Goal: Information Seeking & Learning: Learn about a topic

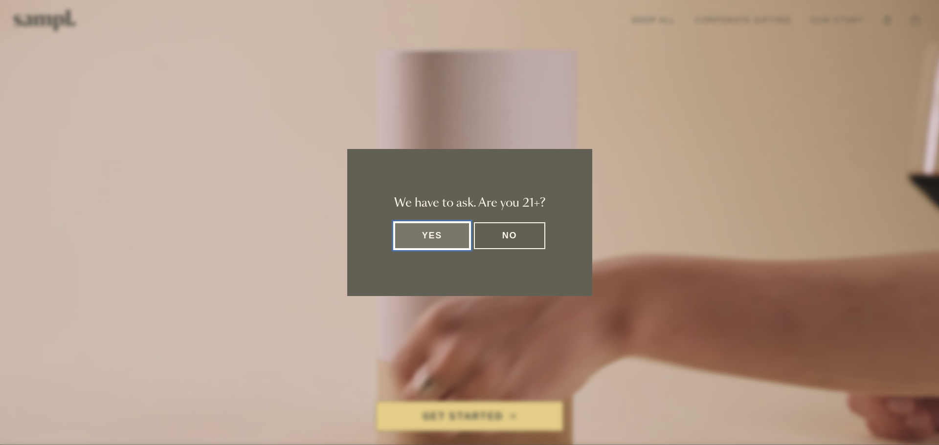
click at [441, 240] on button "Yes" at bounding box center [432, 235] width 76 height 27
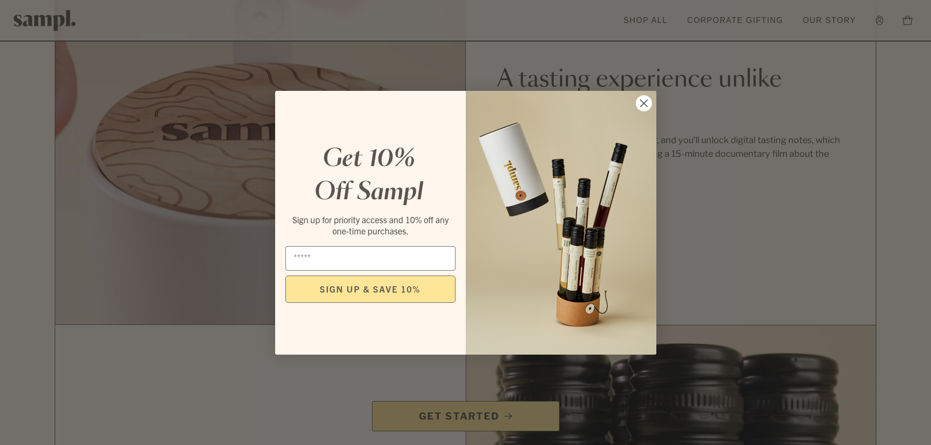
scroll to position [740, 0]
click at [642, 100] on circle "Close dialog" at bounding box center [644, 103] width 16 height 16
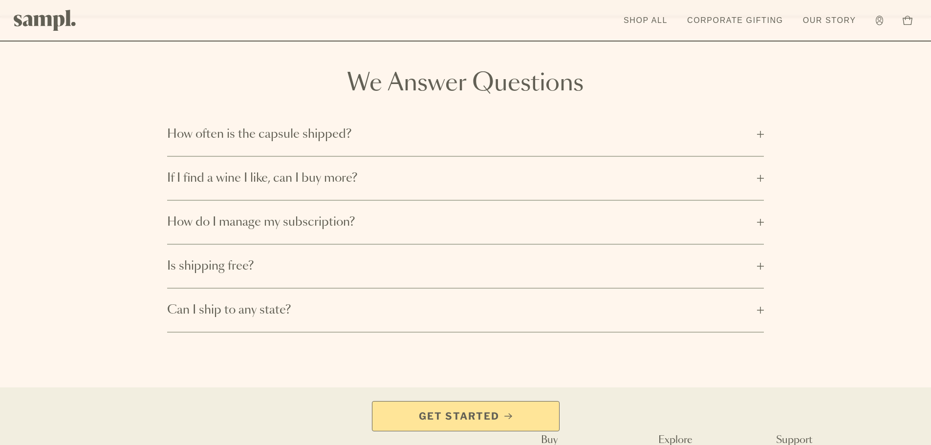
scroll to position [1649, 0]
click at [555, 169] on button "If I find a wine I like, can I buy more?" at bounding box center [465, 177] width 597 height 43
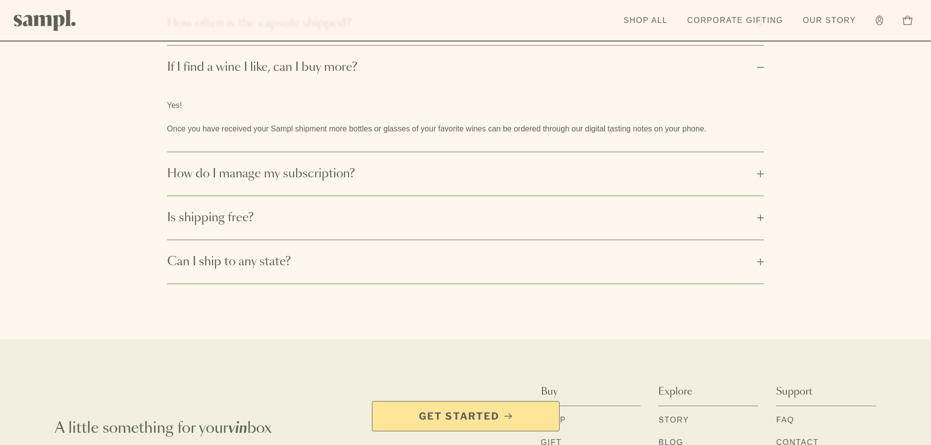
scroll to position [1760, 0]
click at [539, 178] on span "How do I manage my subscription?" at bounding box center [459, 174] width 585 height 16
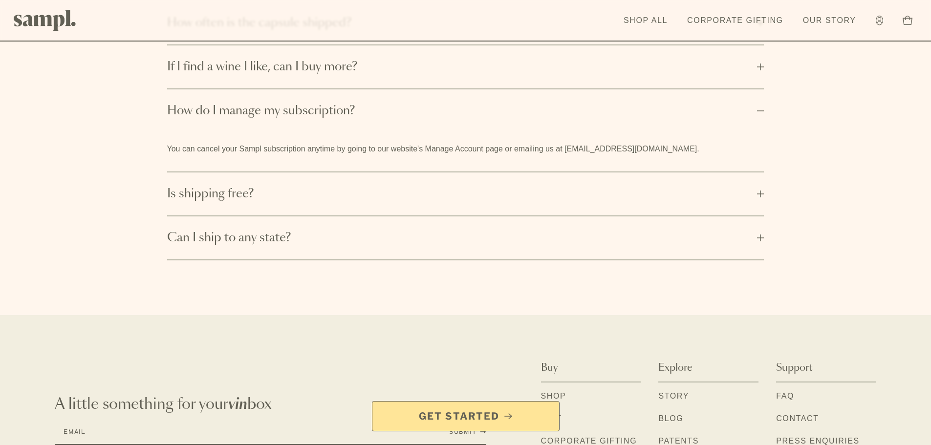
click at [530, 185] on button "Is shipping free?" at bounding box center [465, 194] width 597 height 43
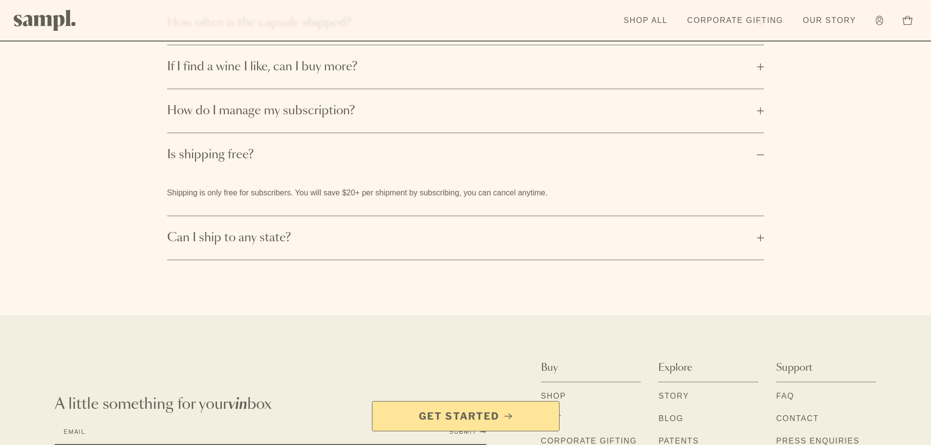
click at [488, 222] on button "Can I ship to any state?" at bounding box center [465, 238] width 597 height 43
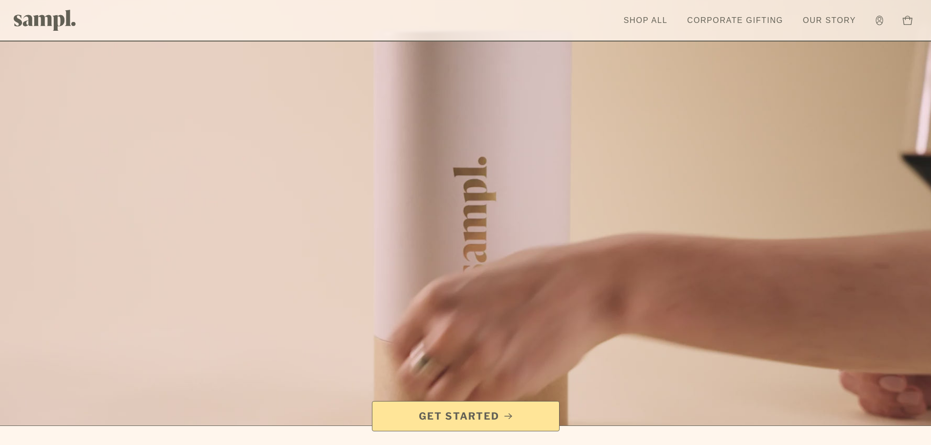
scroll to position [0, 0]
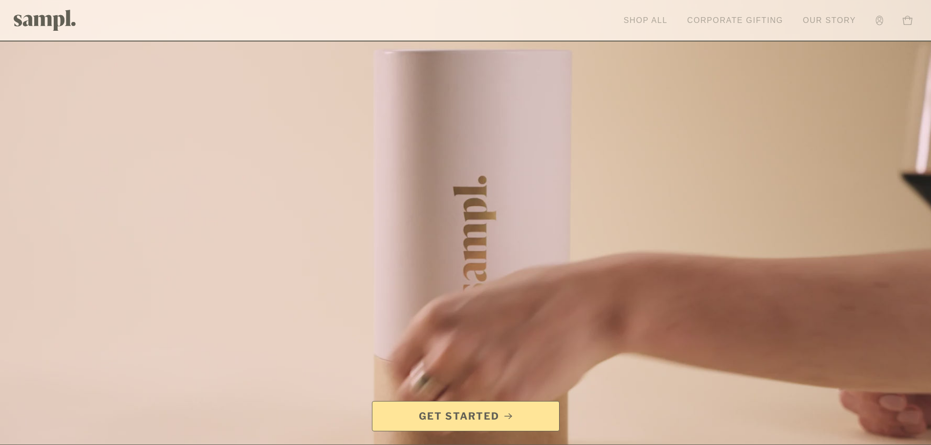
click at [639, 22] on link "Shop All" at bounding box center [646, 21] width 54 height 22
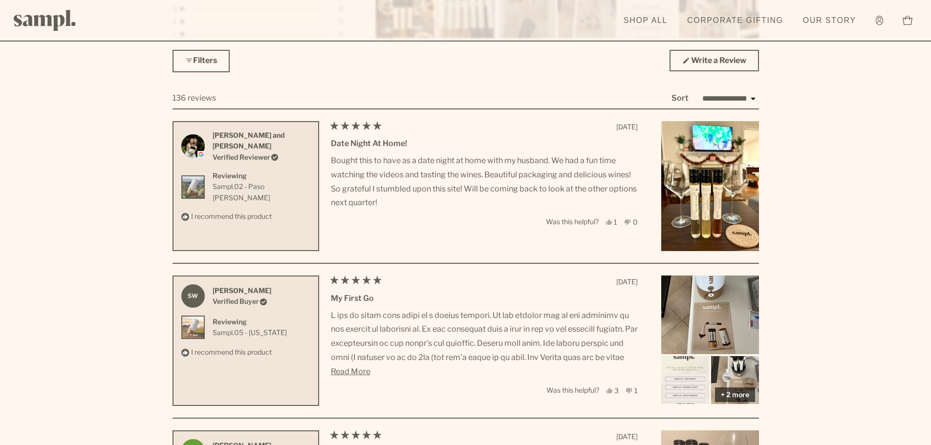
scroll to position [2841, 0]
click at [722, 23] on link "Corporate Gifting" at bounding box center [736, 21] width 106 height 22
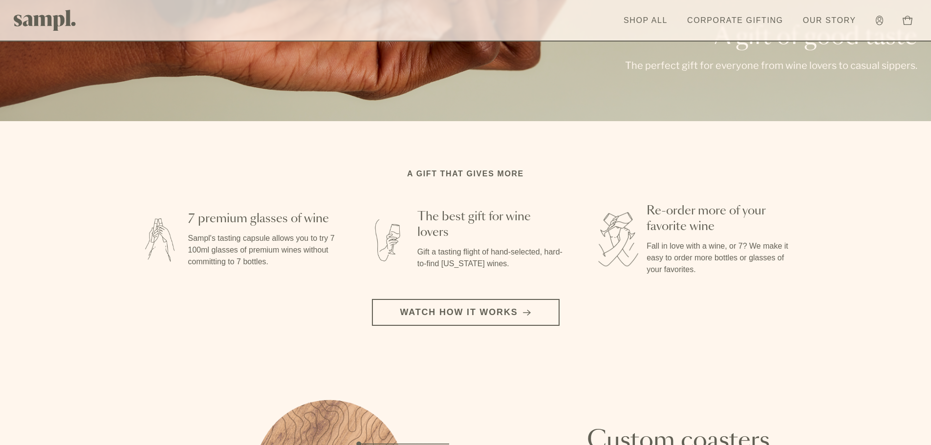
scroll to position [2204, 0]
